Goal: Information Seeking & Learning: Learn about a topic

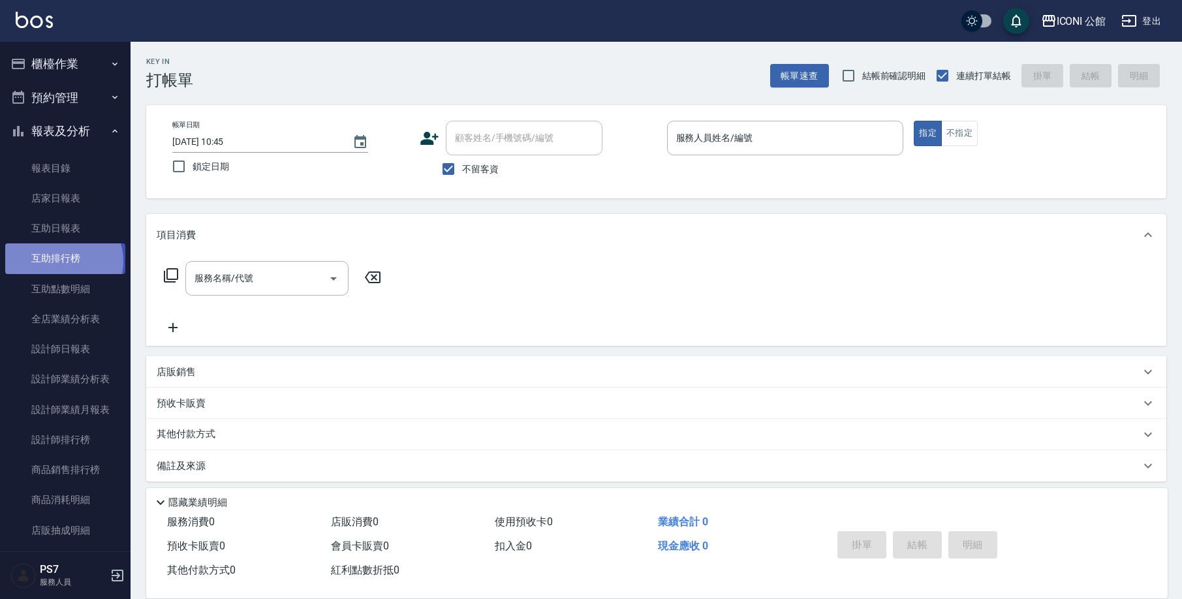
click at [63, 260] on link "互助排行榜" at bounding box center [65, 259] width 120 height 30
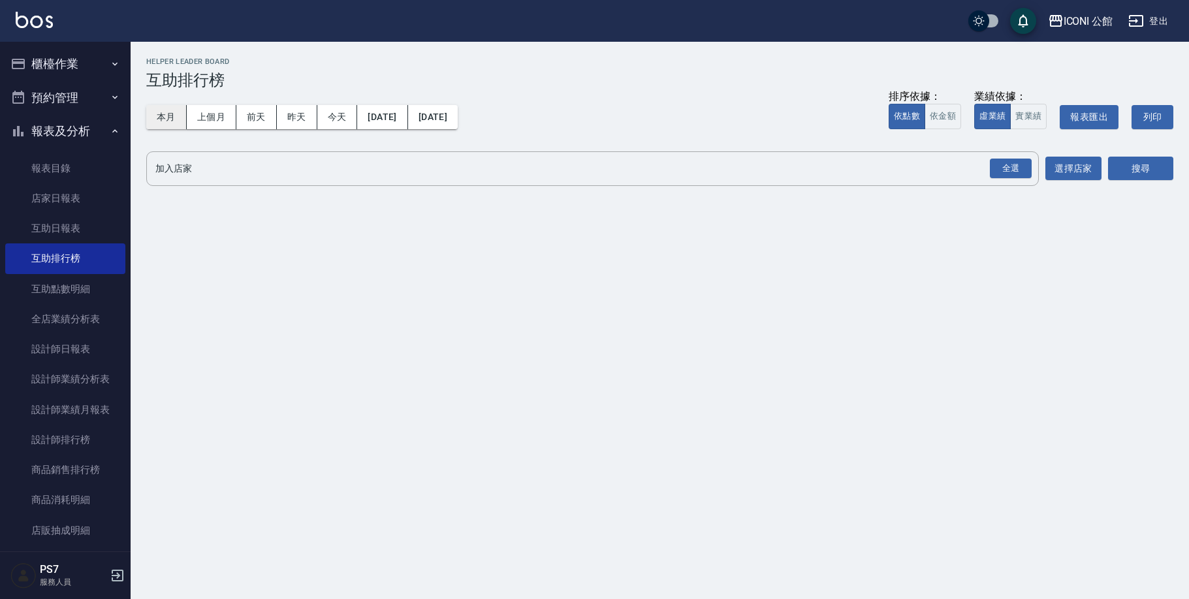
click at [153, 112] on button "本月" at bounding box center [166, 117] width 40 height 24
click at [1017, 169] on div "全選" at bounding box center [1011, 169] width 42 height 20
click at [1148, 163] on button "搜尋" at bounding box center [1140, 169] width 65 height 24
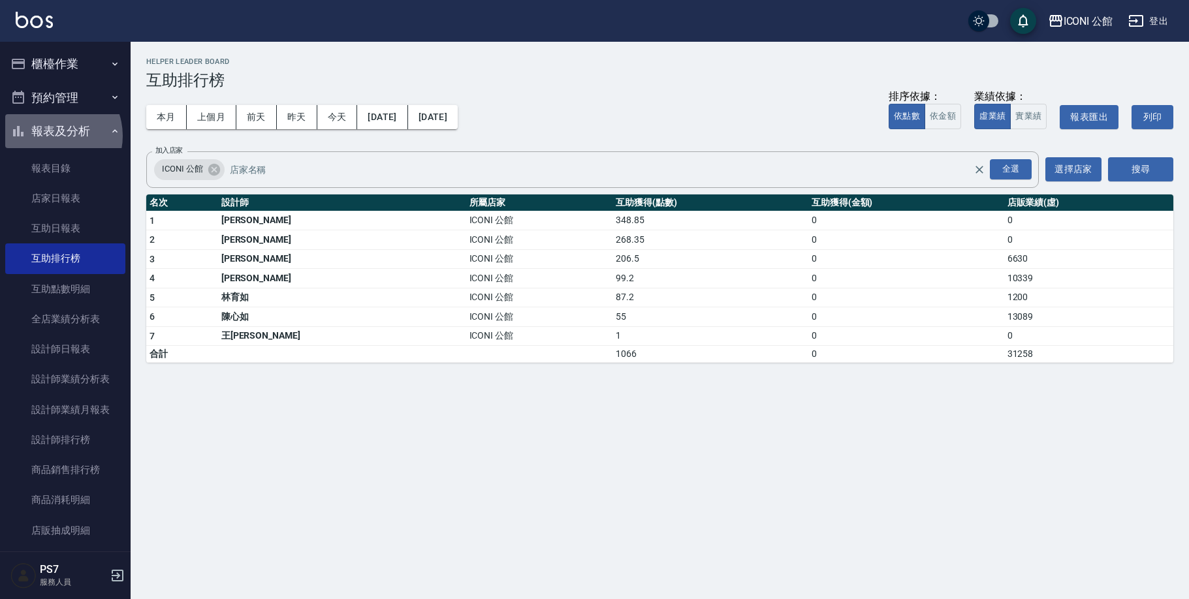
click at [52, 135] on button "報表及分析" at bounding box center [65, 131] width 120 height 34
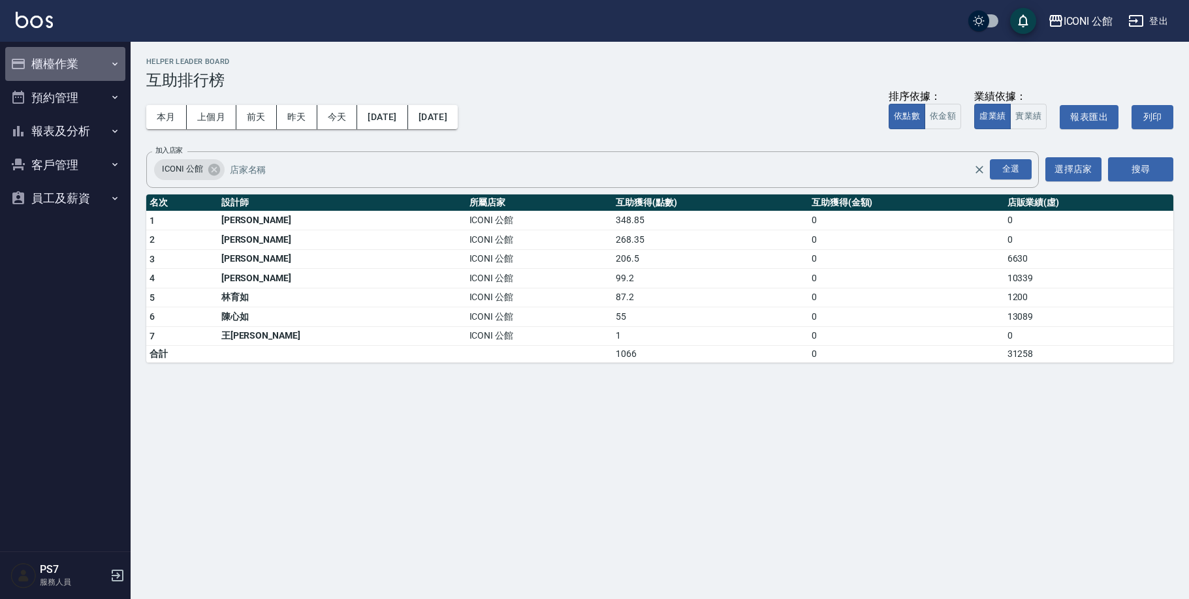
click at [80, 67] on button "櫃檯作業" at bounding box center [65, 64] width 120 height 34
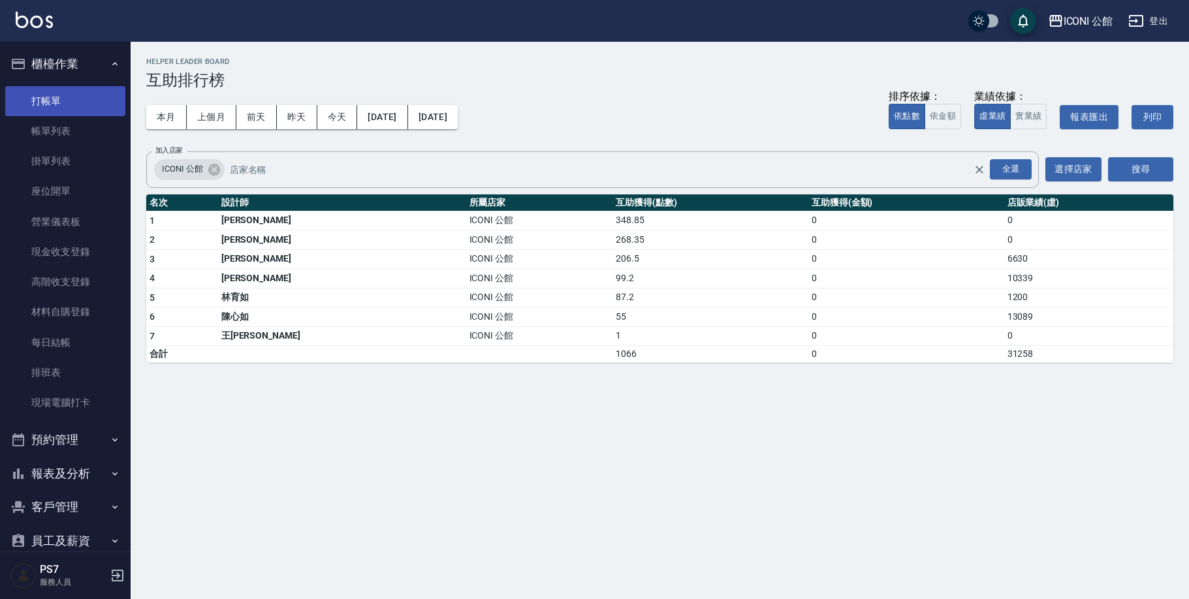
click at [81, 97] on link "打帳單" at bounding box center [65, 101] width 120 height 30
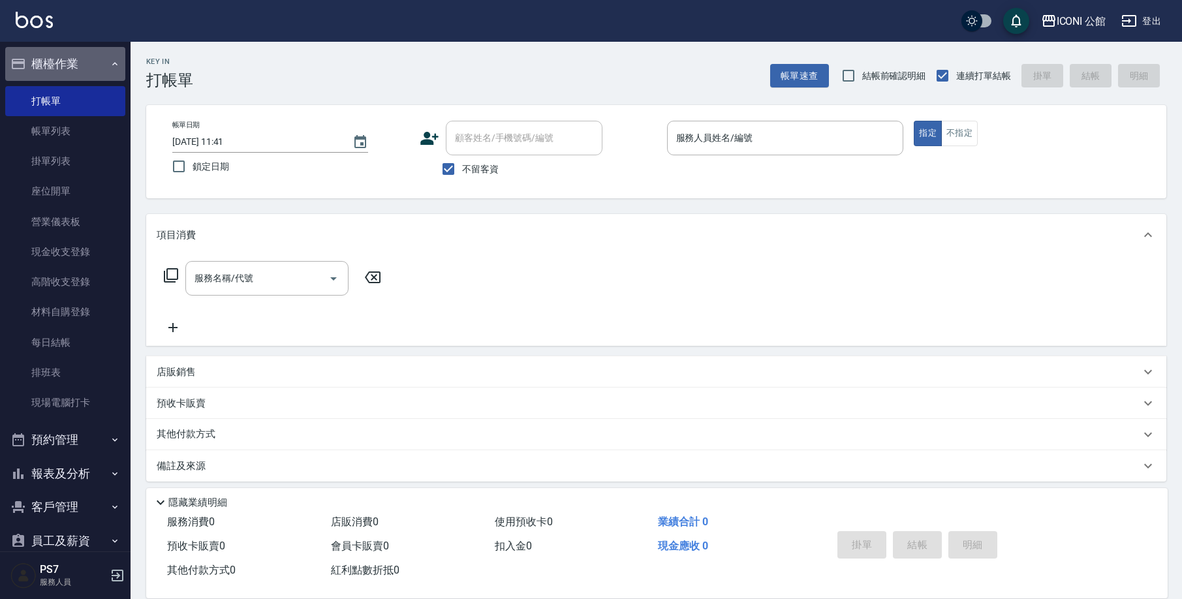
click at [87, 63] on button "櫃檯作業" at bounding box center [65, 64] width 120 height 34
